Goal: Information Seeking & Learning: Learn about a topic

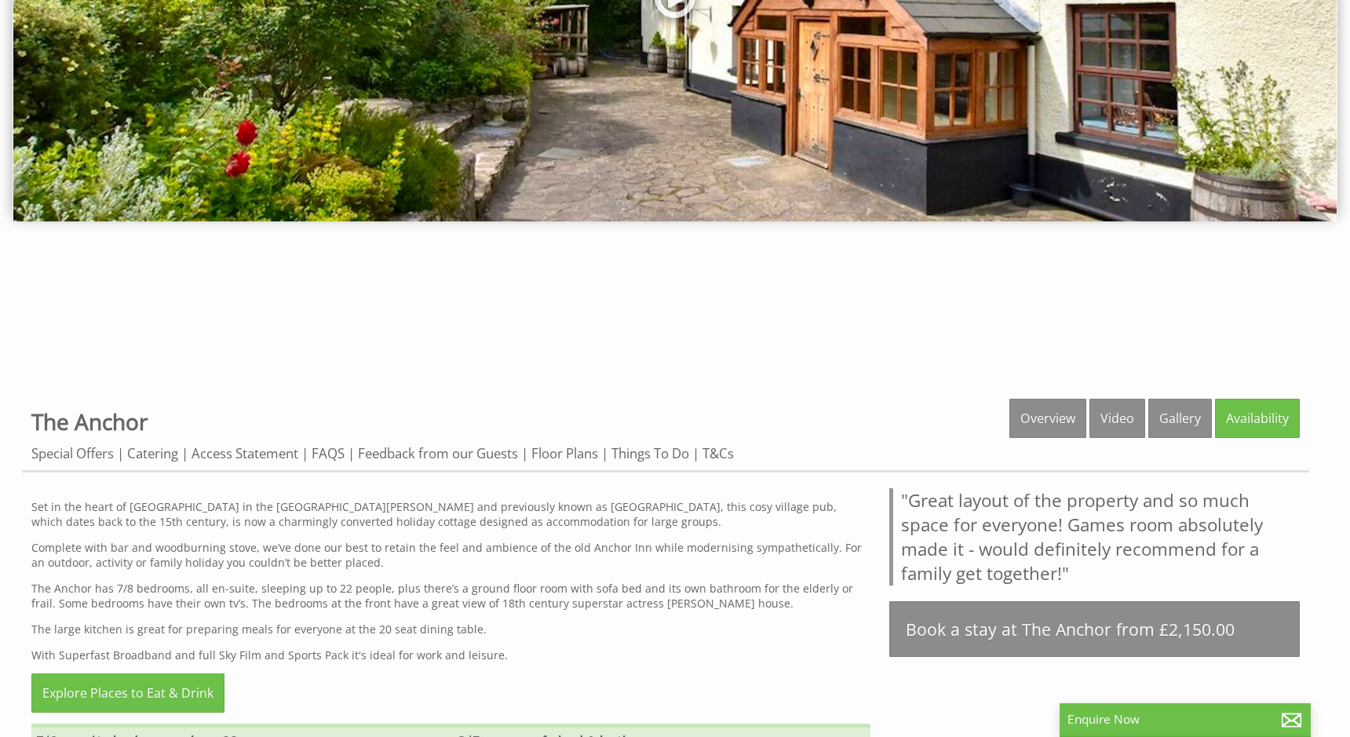
scroll to position [392, 0]
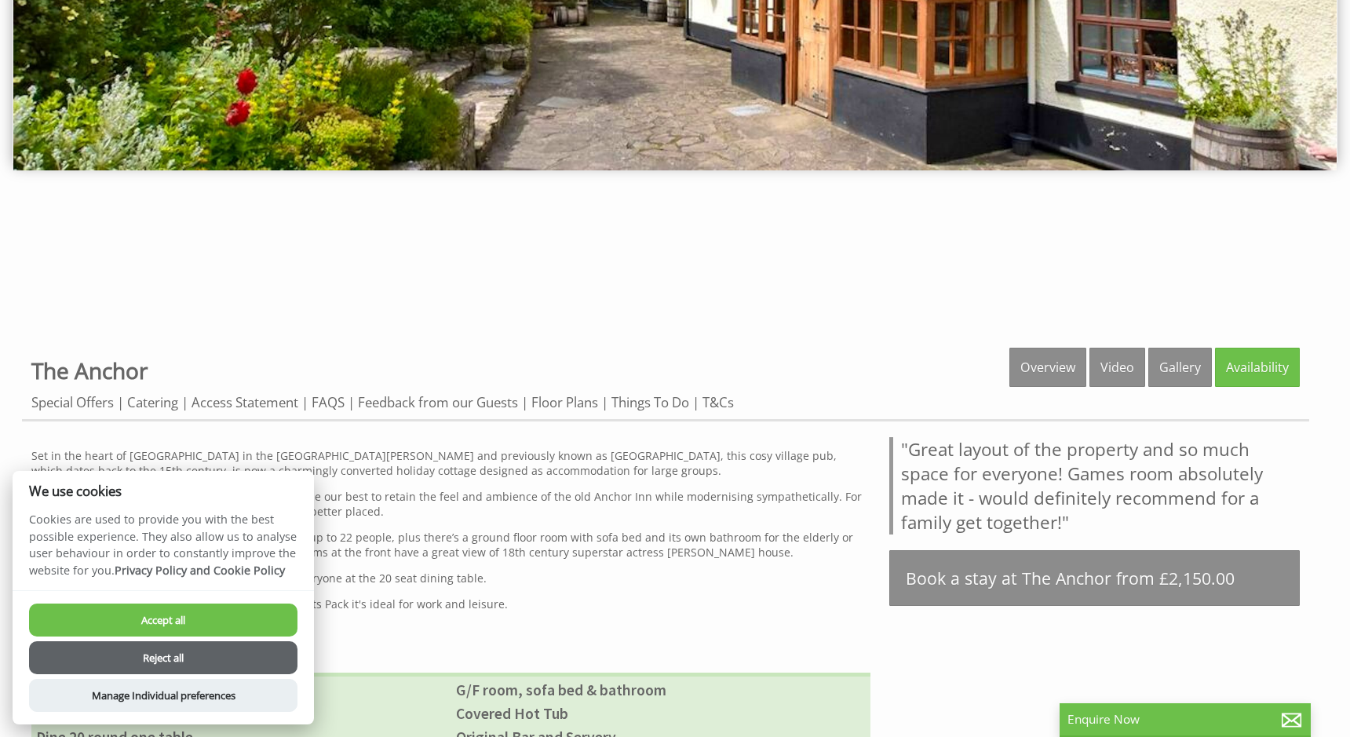
click at [149, 655] on button "Reject all" at bounding box center [163, 657] width 268 height 33
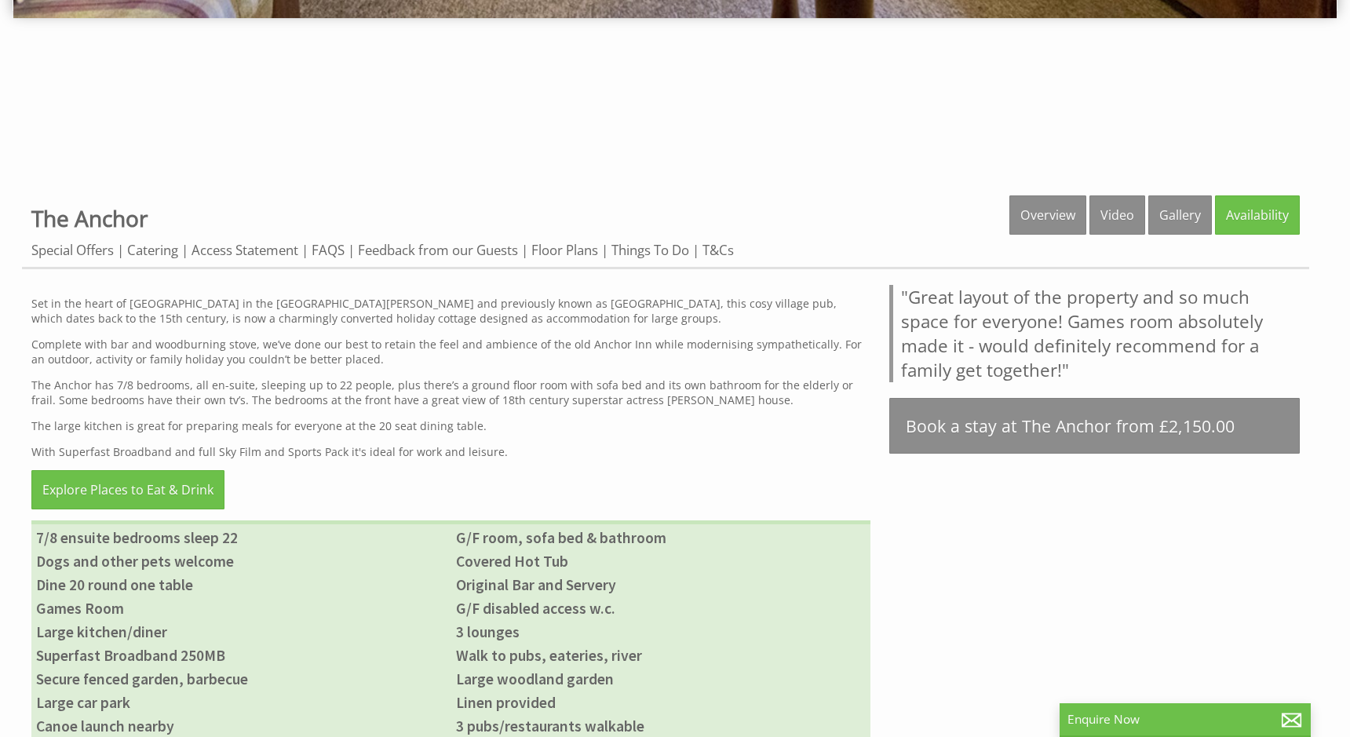
scroll to position [527, 0]
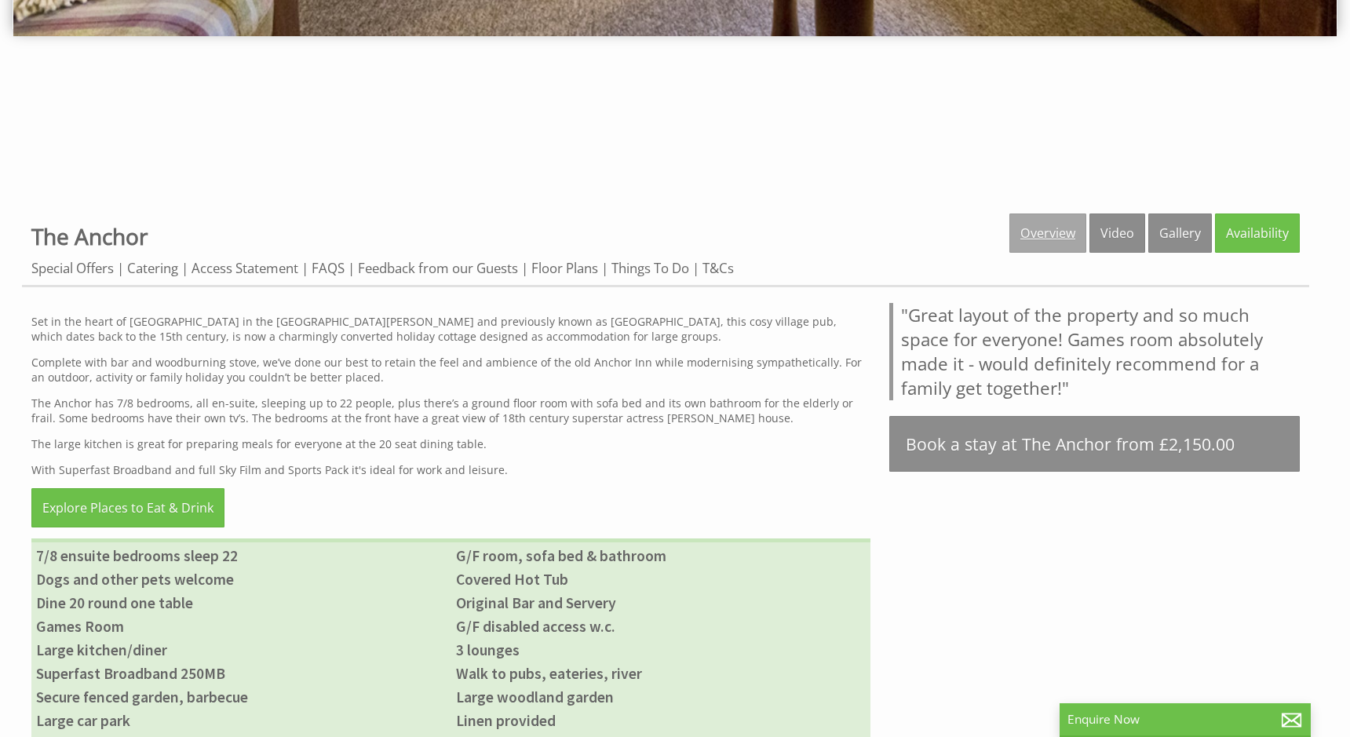
click at [1042, 236] on link "Overview" at bounding box center [1047, 232] width 77 height 39
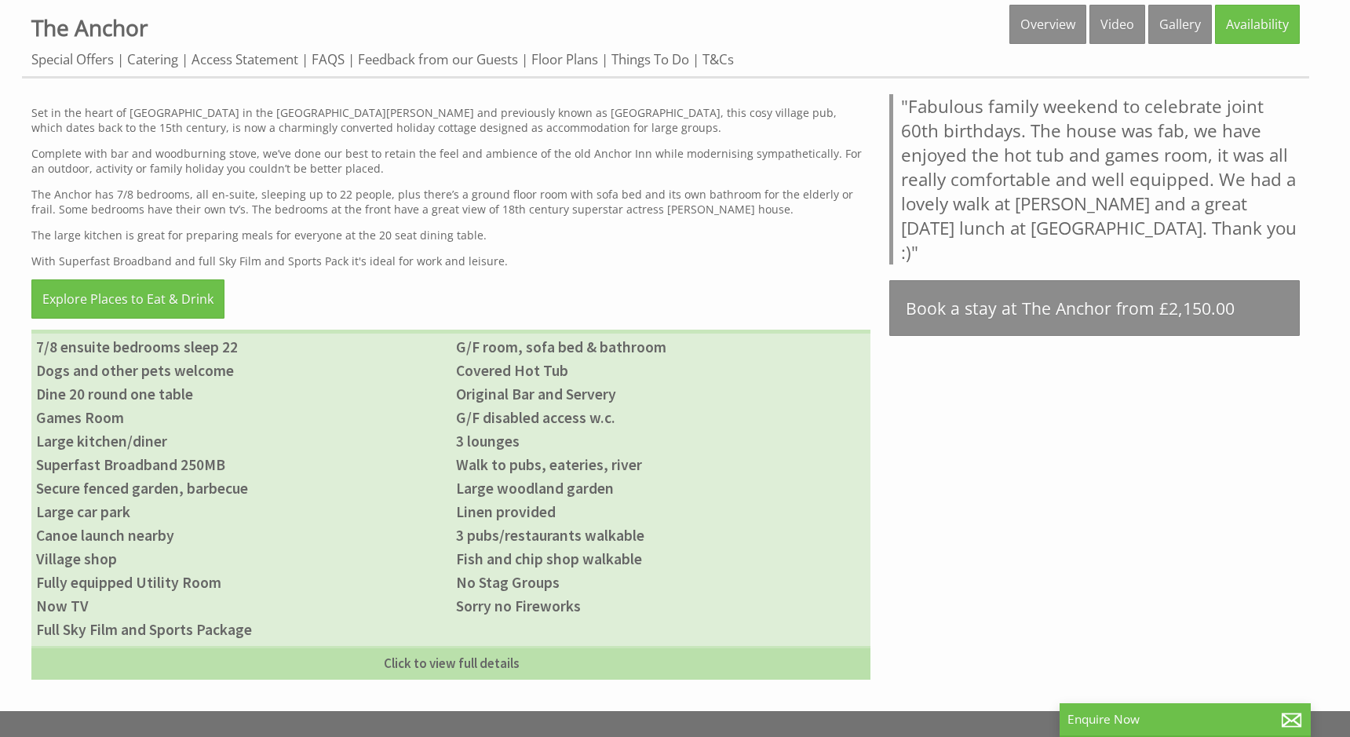
scroll to position [785, 0]
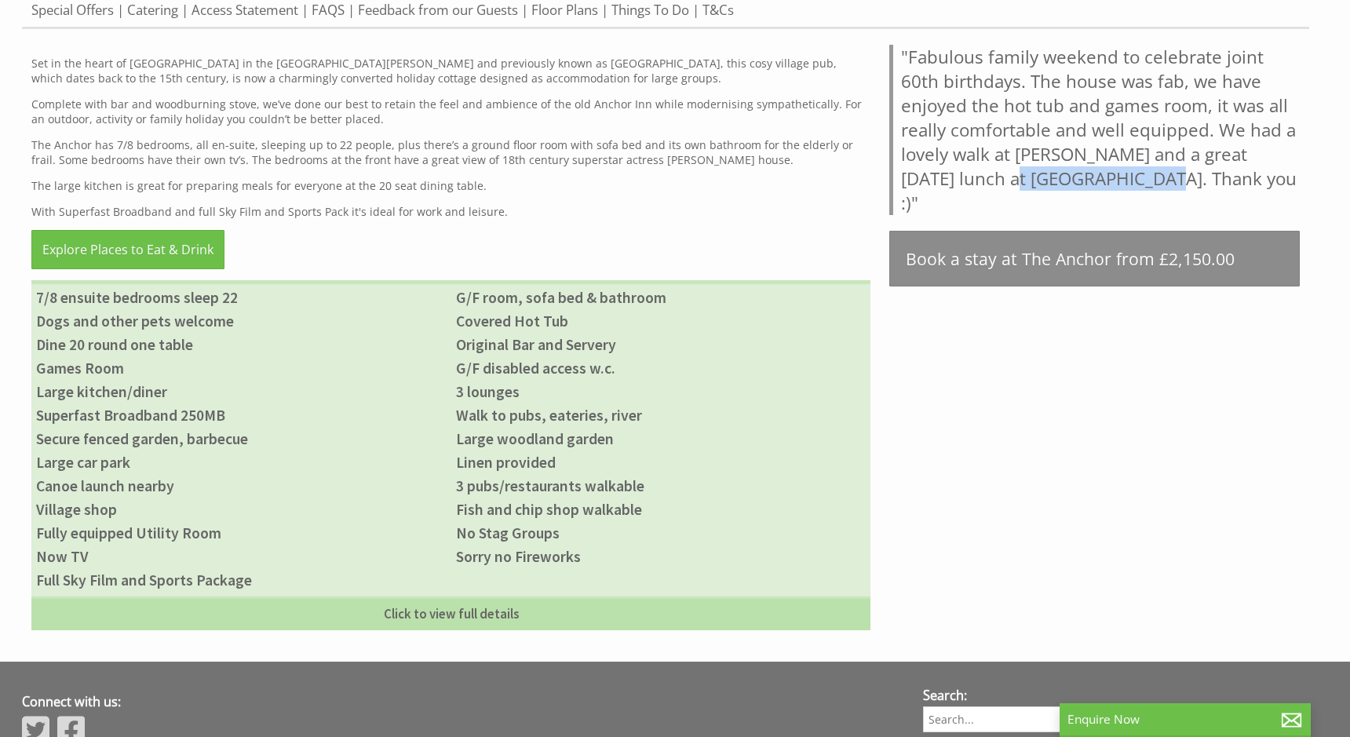
drag, startPoint x: 973, startPoint y: 173, endPoint x: 1113, endPoint y: 177, distance: 139.7
click at [1113, 177] on blockquote ""Fabulous family weekend to celebrate joint 60th birthdays. The house was fab, …" at bounding box center [1094, 130] width 410 height 170
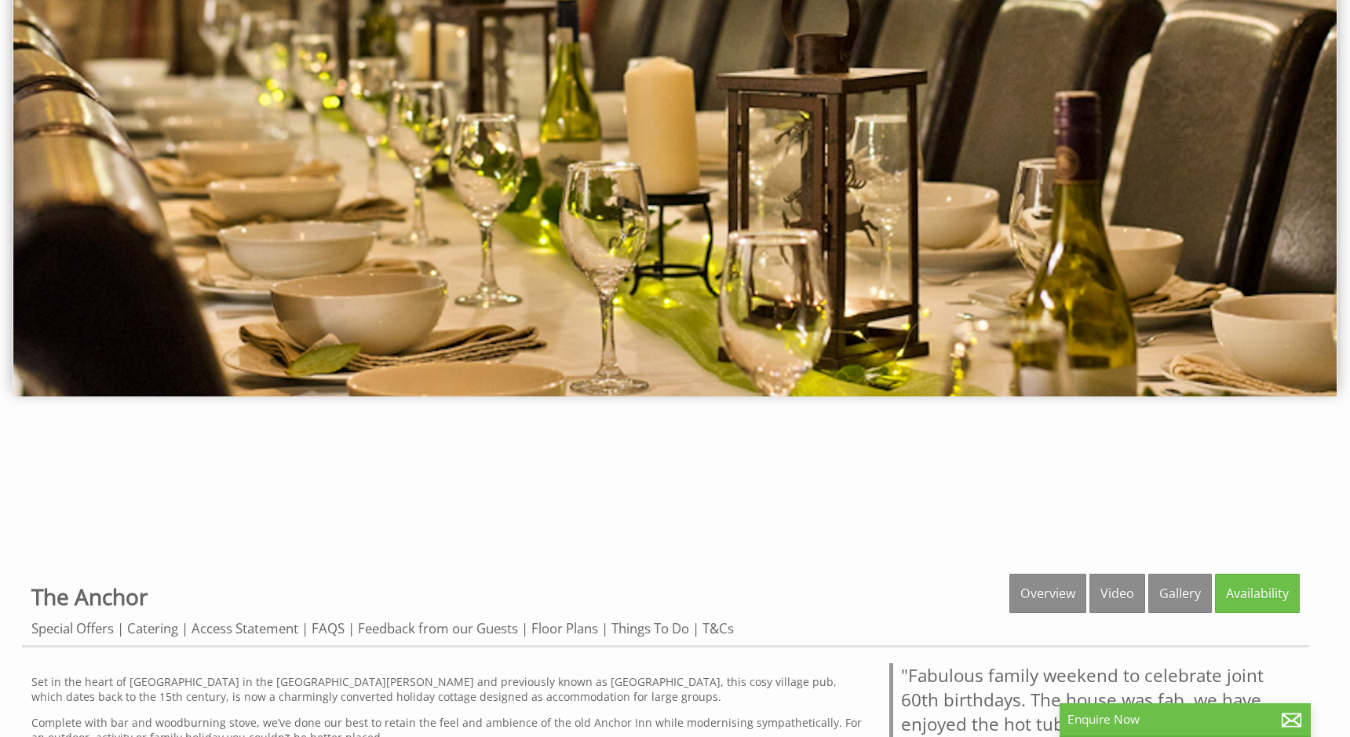
scroll to position [392, 0]
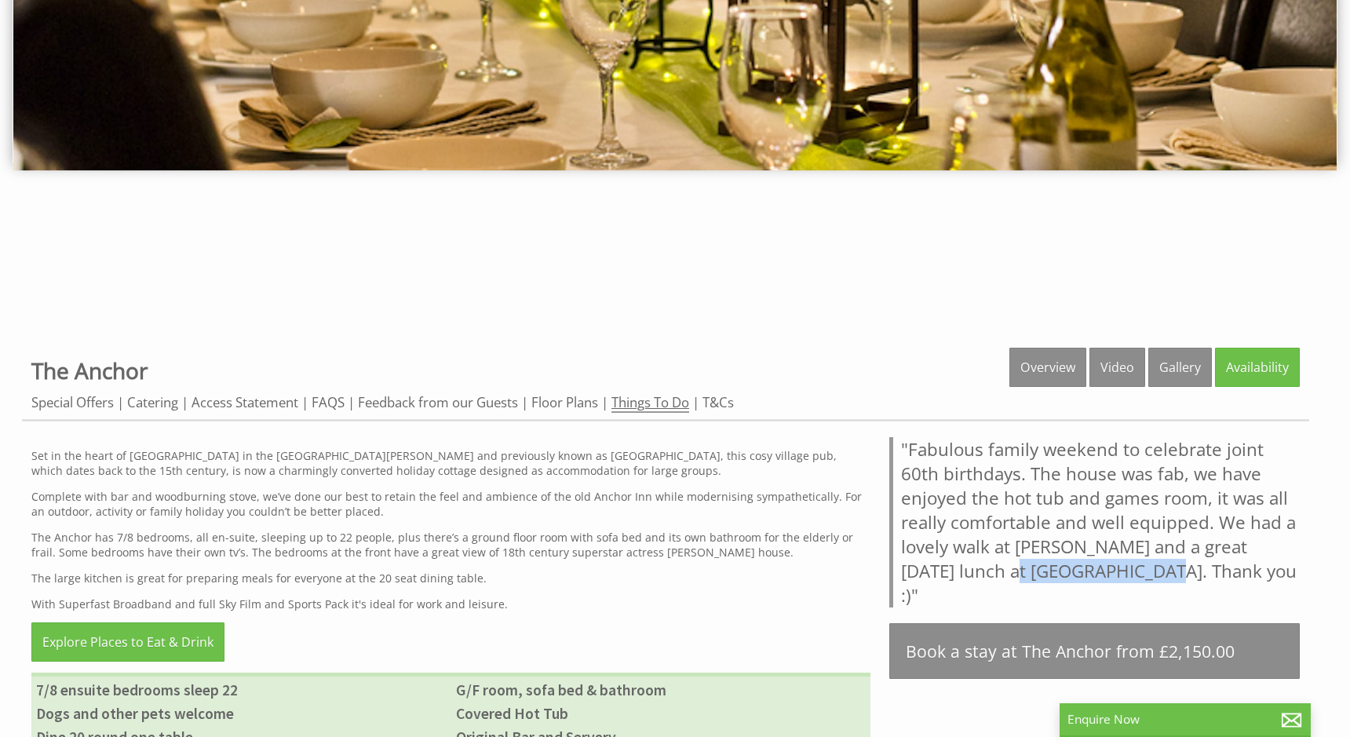
click at [662, 396] on link "Things To Do" at bounding box center [650, 403] width 78 height 20
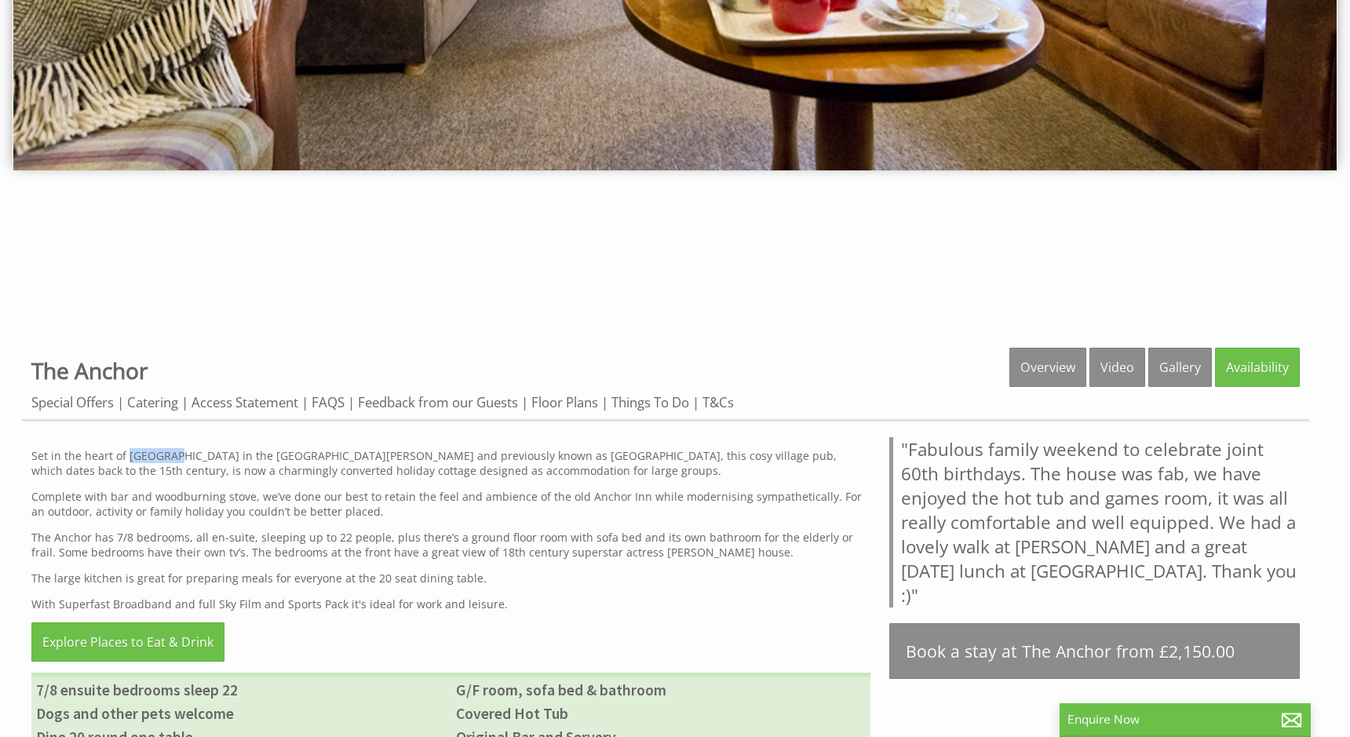
drag, startPoint x: 126, startPoint y: 454, endPoint x: 173, endPoint y: 457, distance: 47.2
click at [173, 457] on p "Set in the heart of Lydbrook in the Forest of Dean and previously known as The …" at bounding box center [450, 463] width 839 height 30
drag, startPoint x: 173, startPoint y: 457, endPoint x: 154, endPoint y: 455, distance: 19.8
copy p "Lydbrook"
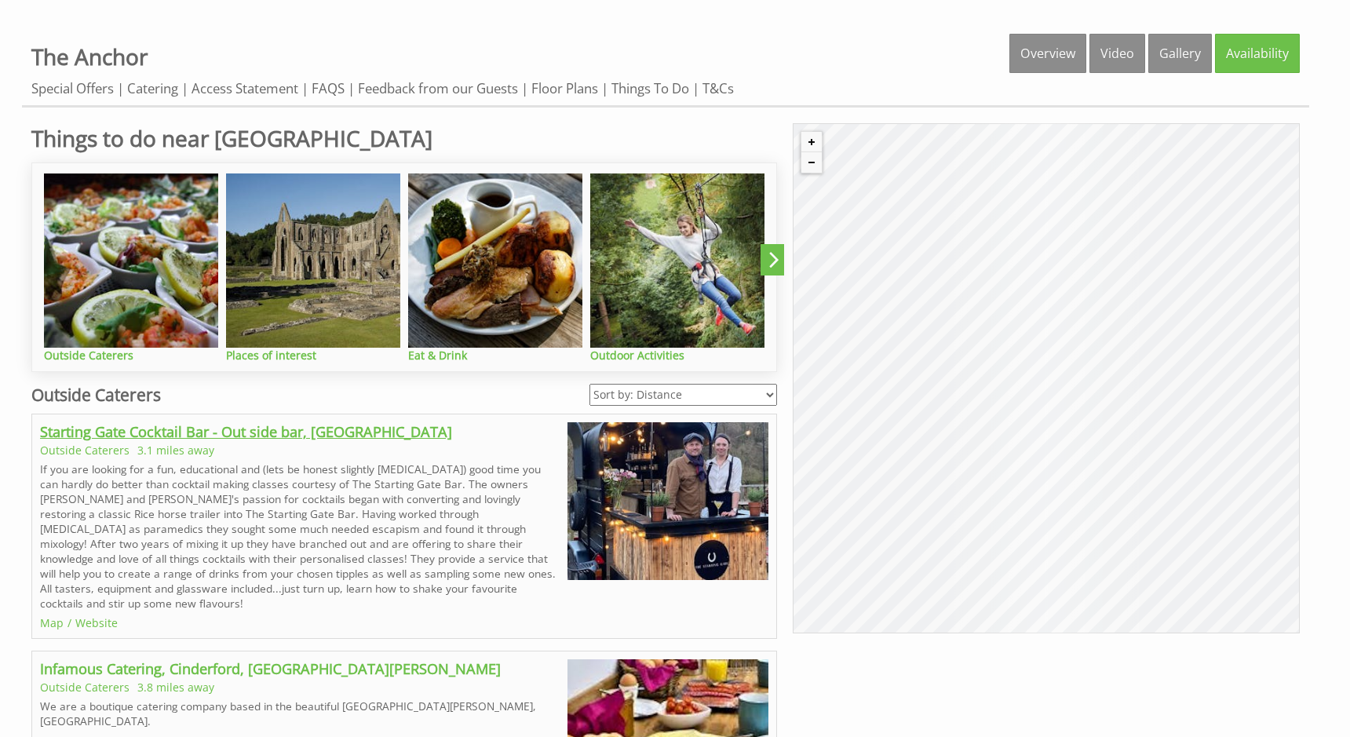
scroll to position [549, 0]
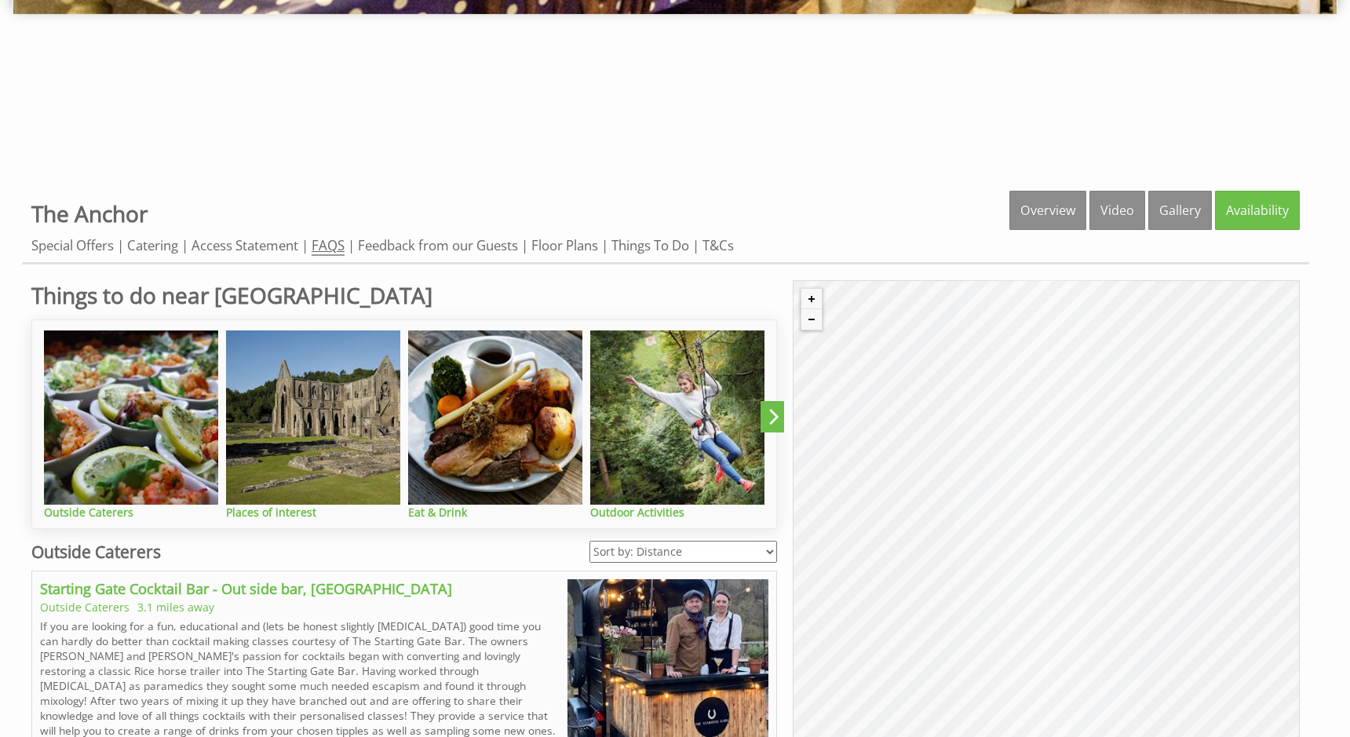
click at [334, 248] on link "FAQS" at bounding box center [328, 246] width 33 height 20
